Goal: Task Accomplishment & Management: Use online tool/utility

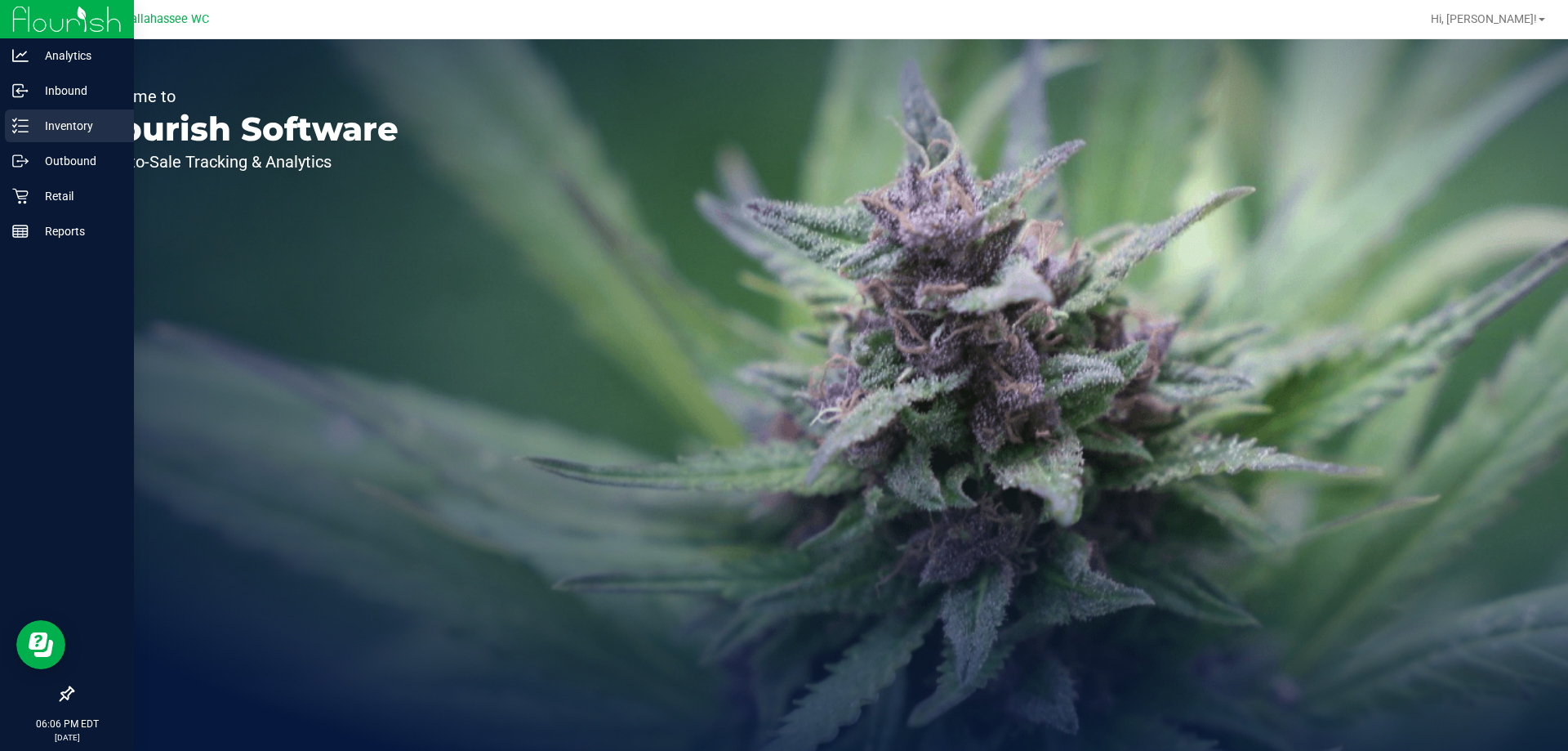
click at [55, 128] on p "Inventory" at bounding box center [78, 125] width 98 height 20
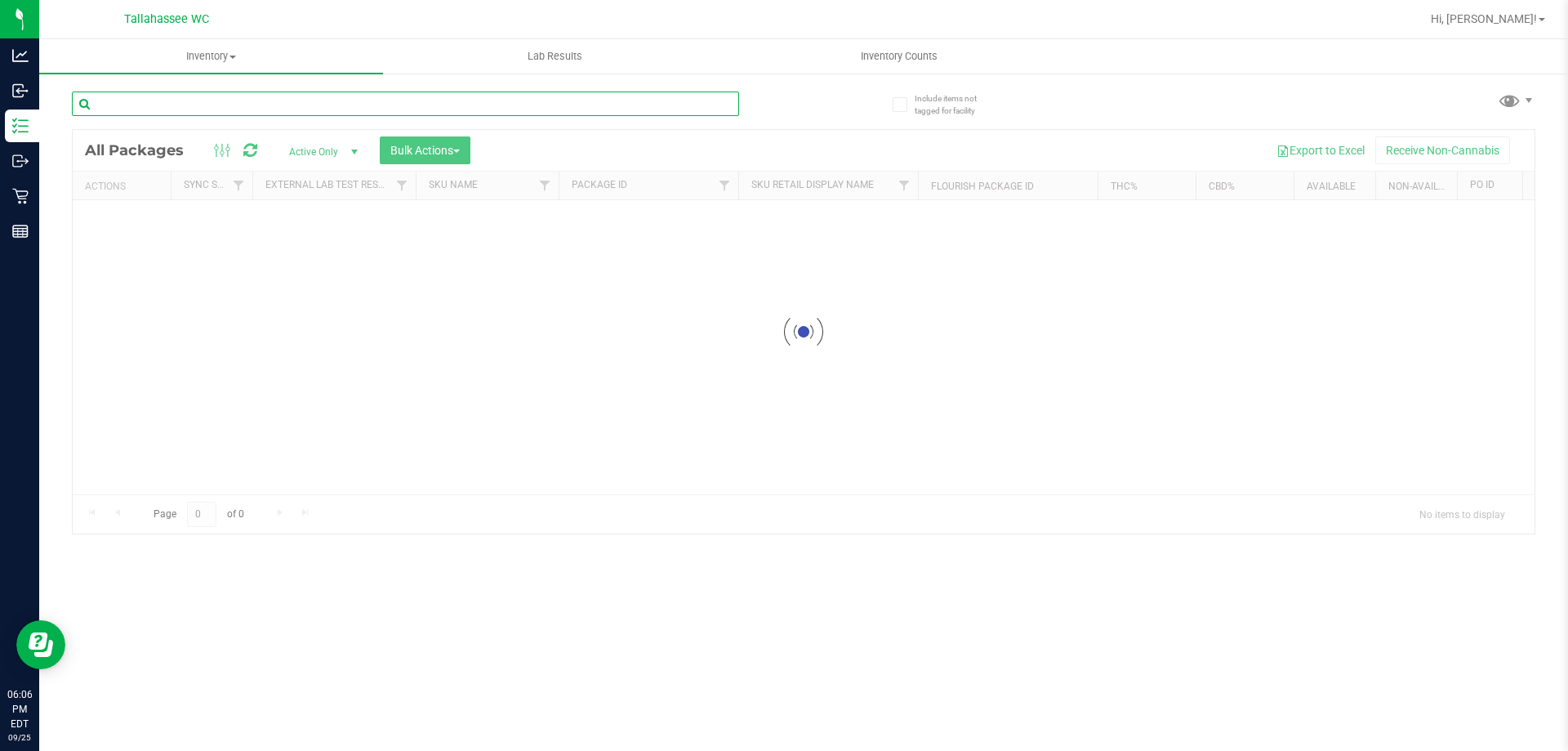
click at [197, 106] on div "Inventory All packages All inventory Waste log Create inventory Lab Results Inv…" at bounding box center [803, 395] width 1529 height 712
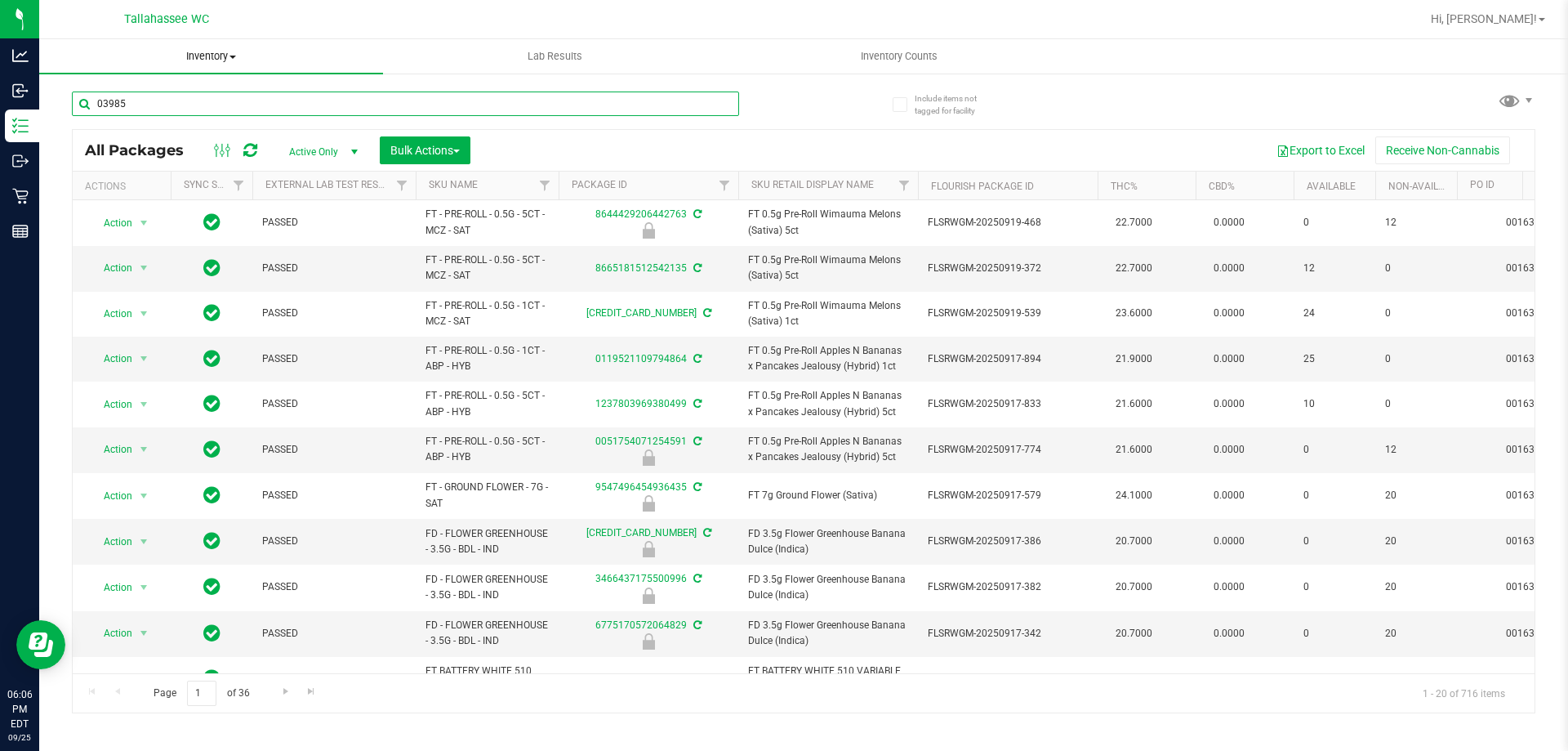
type input "03985"
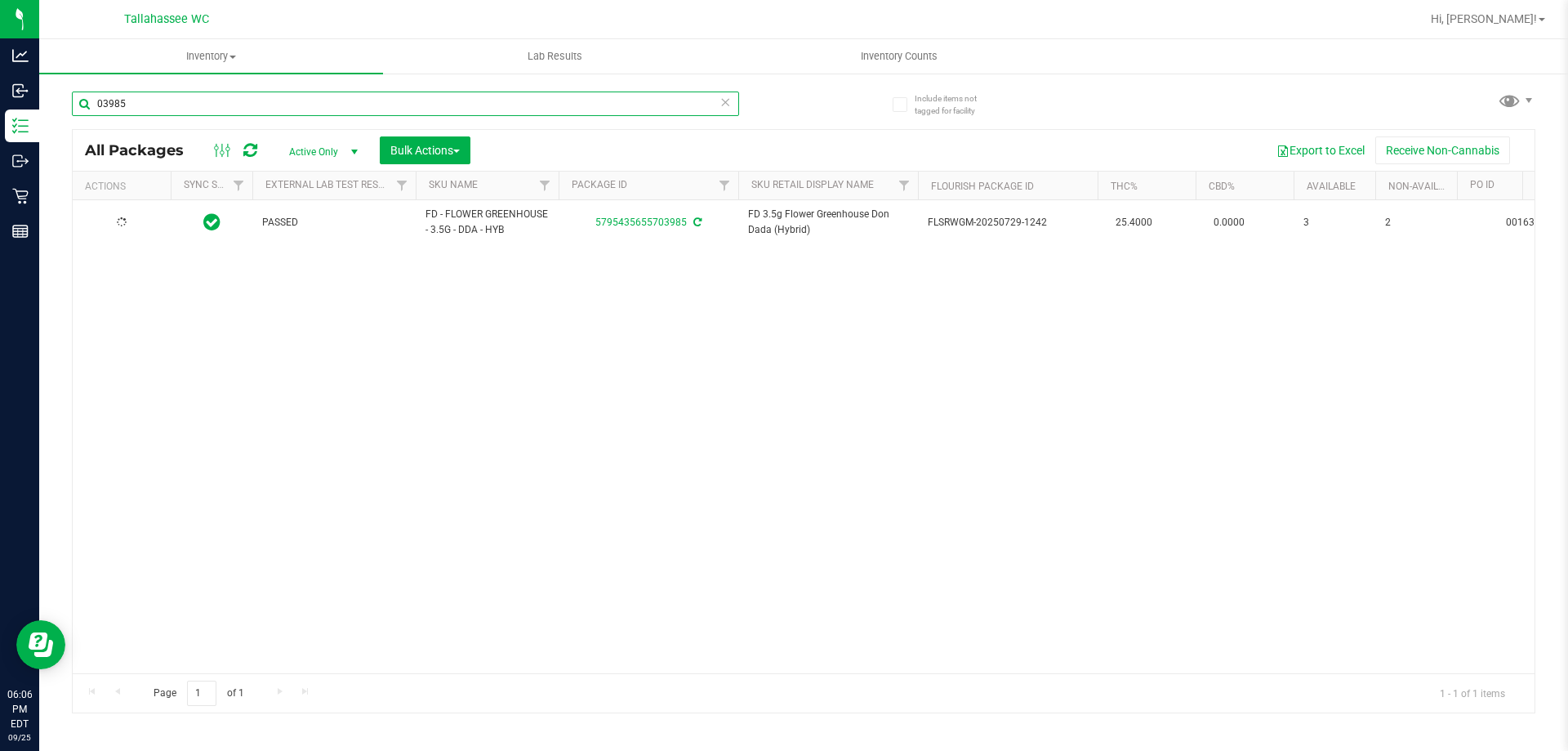
click at [177, 100] on input "03985" at bounding box center [406, 104] width 668 height 24
